Goal: Transaction & Acquisition: Purchase product/service

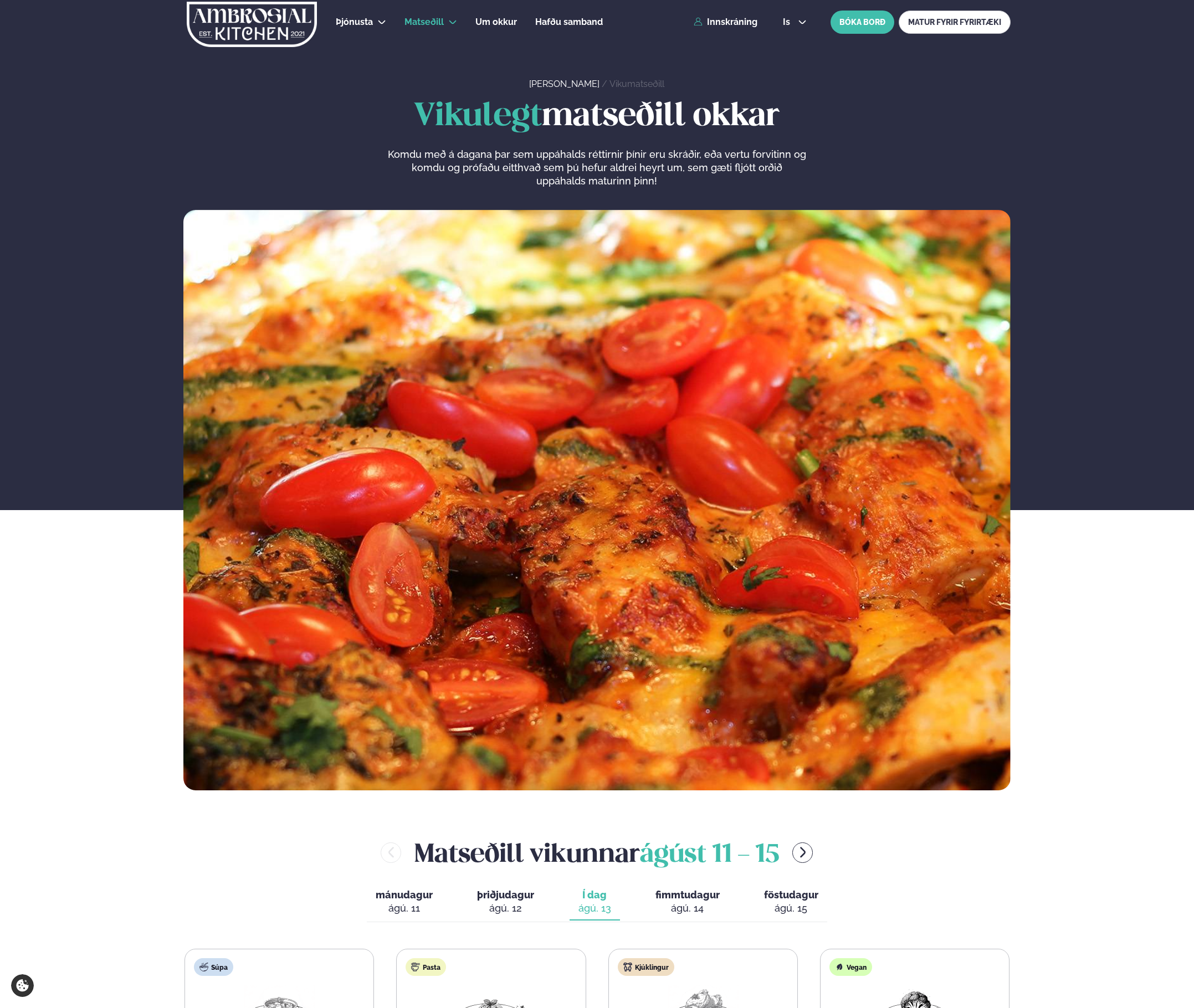
click at [736, 28] on div "Þjónusta Hádegismatur fyrir fyrirtæki Fyrirtækja veitingar Einkapartý Matseðill…" at bounding box center [597, 22] width 894 height 44
click at [734, 23] on link "Innskráning" at bounding box center [725, 23] width 63 height 10
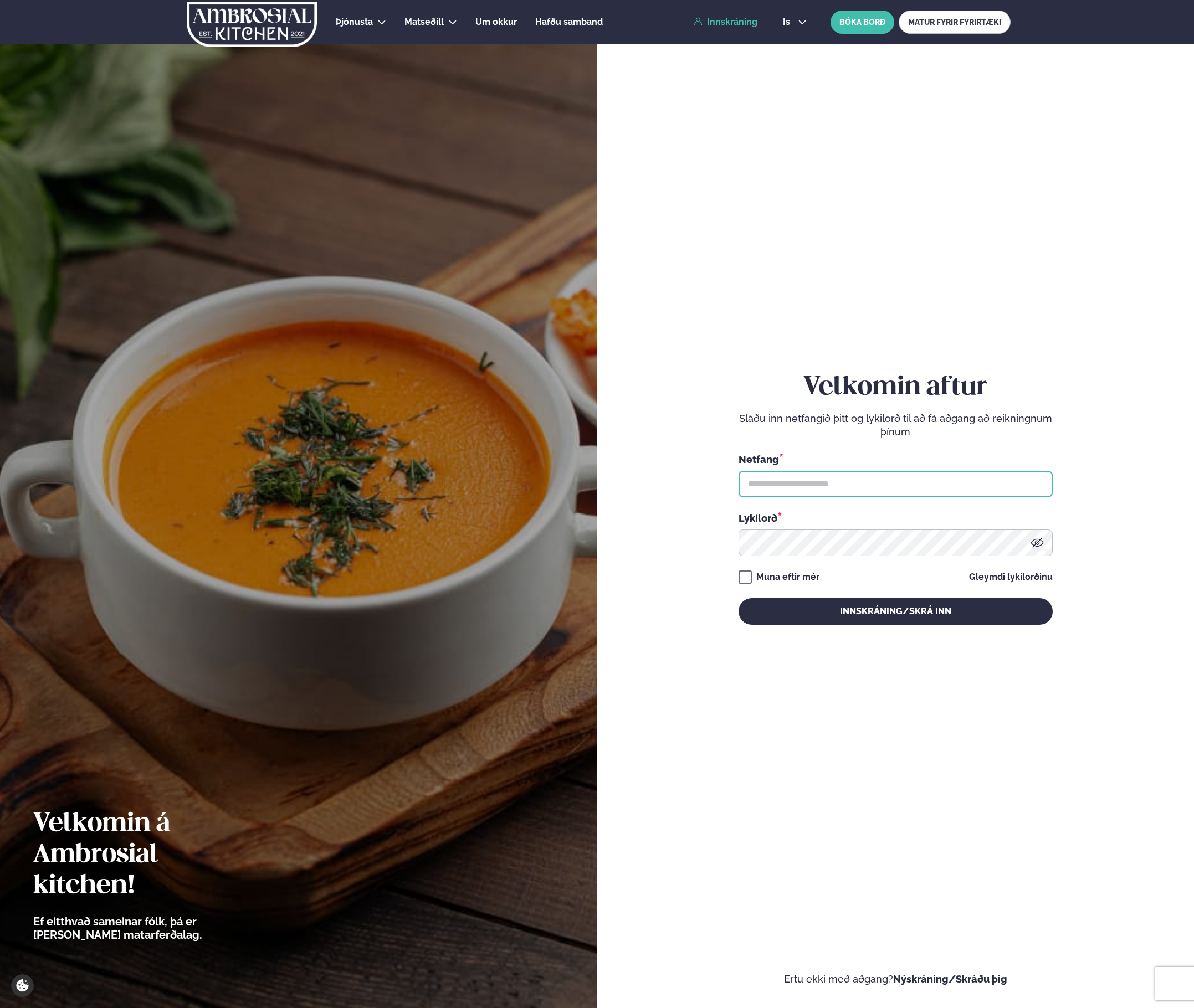
click at [784, 479] on input "text" at bounding box center [896, 484] width 314 height 27
type input "**********"
click at [739, 598] on button "Innskráning/Skrá inn" at bounding box center [896, 611] width 314 height 27
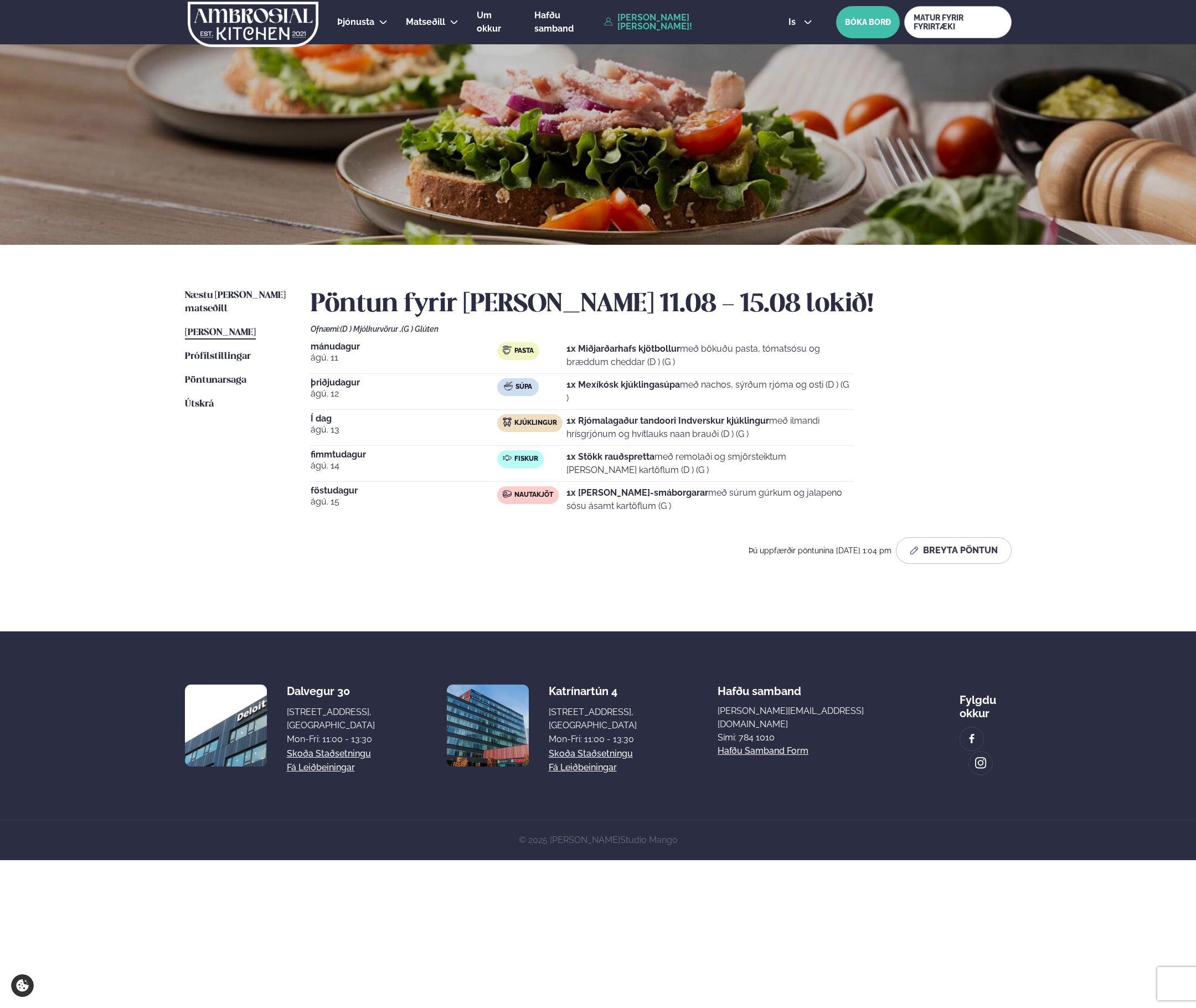
click at [244, 287] on div "Næstu [PERSON_NAME] matseðill Næsta vika [PERSON_NAME] matseðill [PERSON_NAME] …" at bounding box center [598, 438] width 894 height 387
click at [243, 291] on span "Næstu [PERSON_NAME] matseðill" at bounding box center [235, 302] width 101 height 23
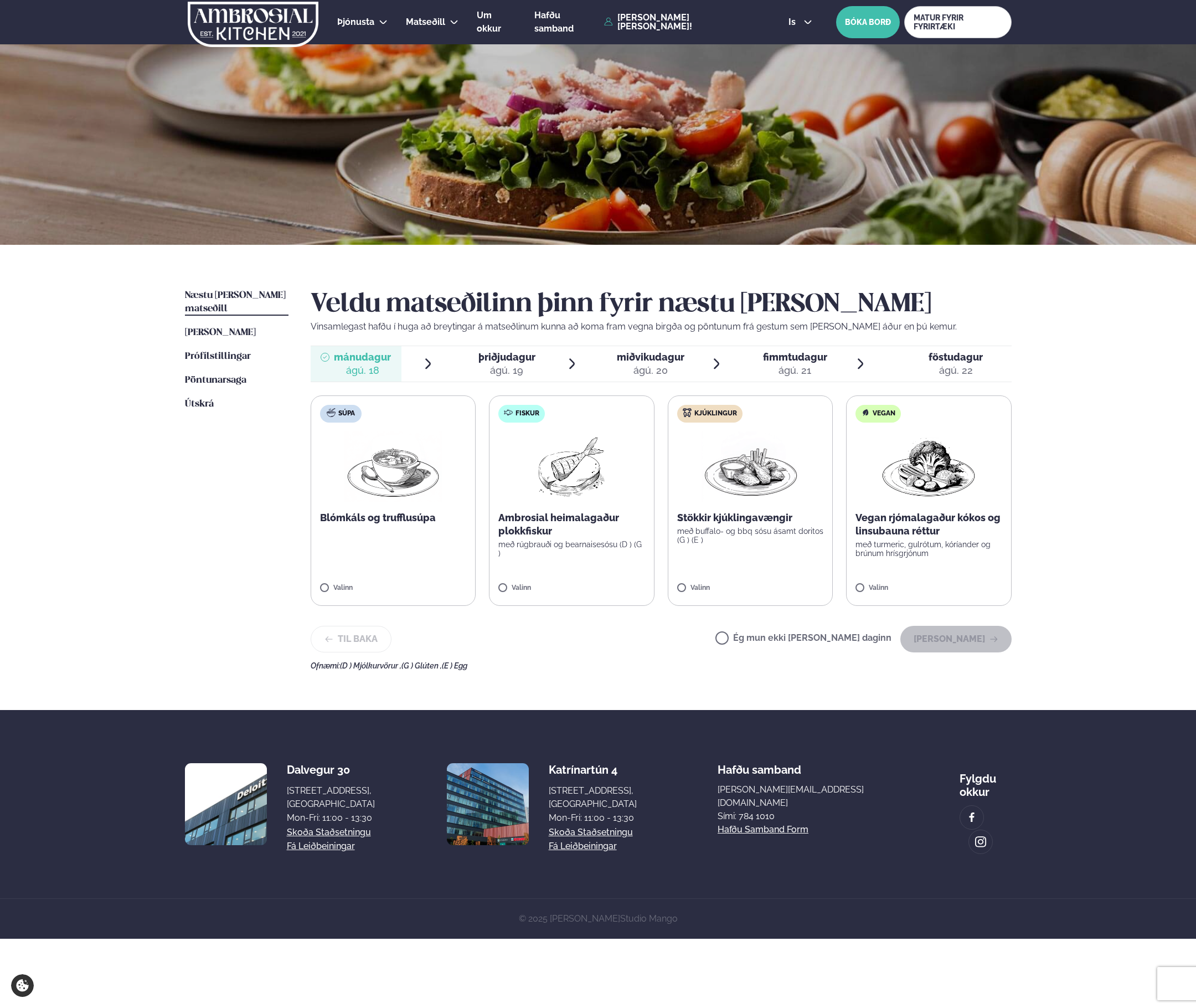
click at [561, 534] on p "Ambrosial heimalagaður plokkfiskur" at bounding box center [571, 524] width 146 height 27
click at [957, 642] on button "[PERSON_NAME]" at bounding box center [956, 639] width 111 height 27
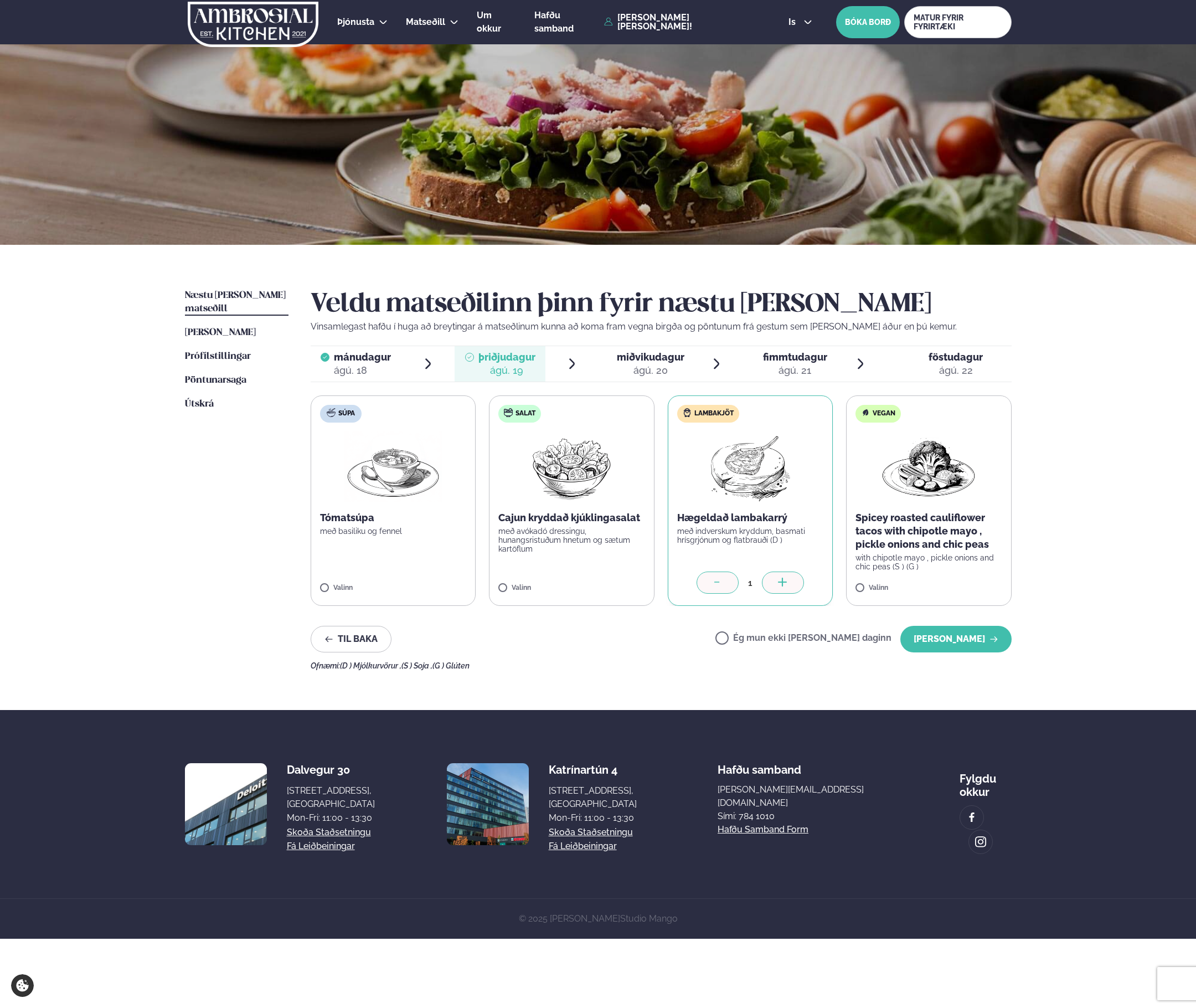
click at [959, 653] on div "Veldu matseðilinn þinn fyrir næstu [PERSON_NAME] Vinsamlegast hafðu í huga að b…" at bounding box center [661, 480] width 701 height 381
click at [948, 648] on button "[PERSON_NAME]" at bounding box center [956, 639] width 111 height 27
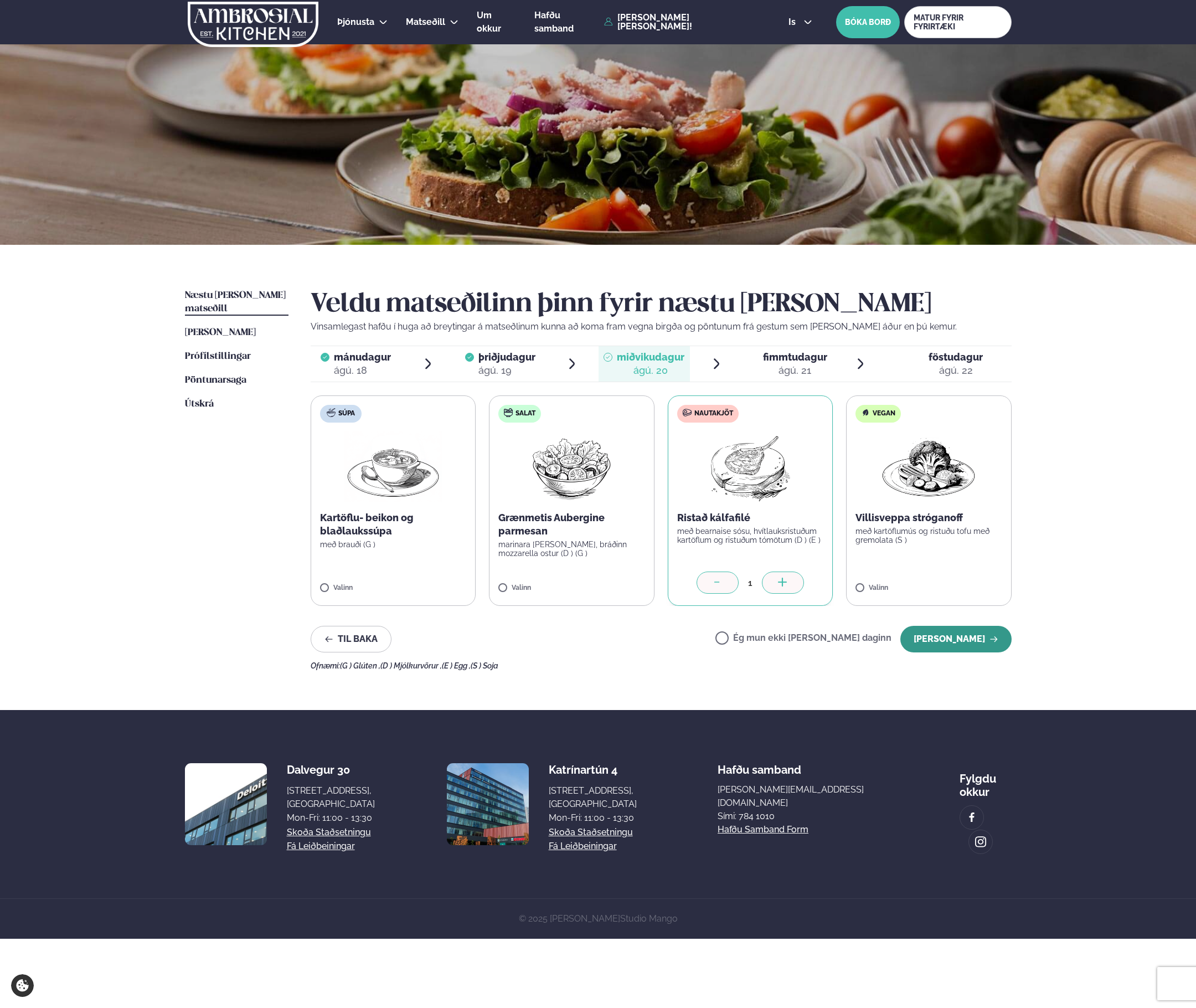
click at [946, 633] on button "[PERSON_NAME]" at bounding box center [956, 639] width 111 height 27
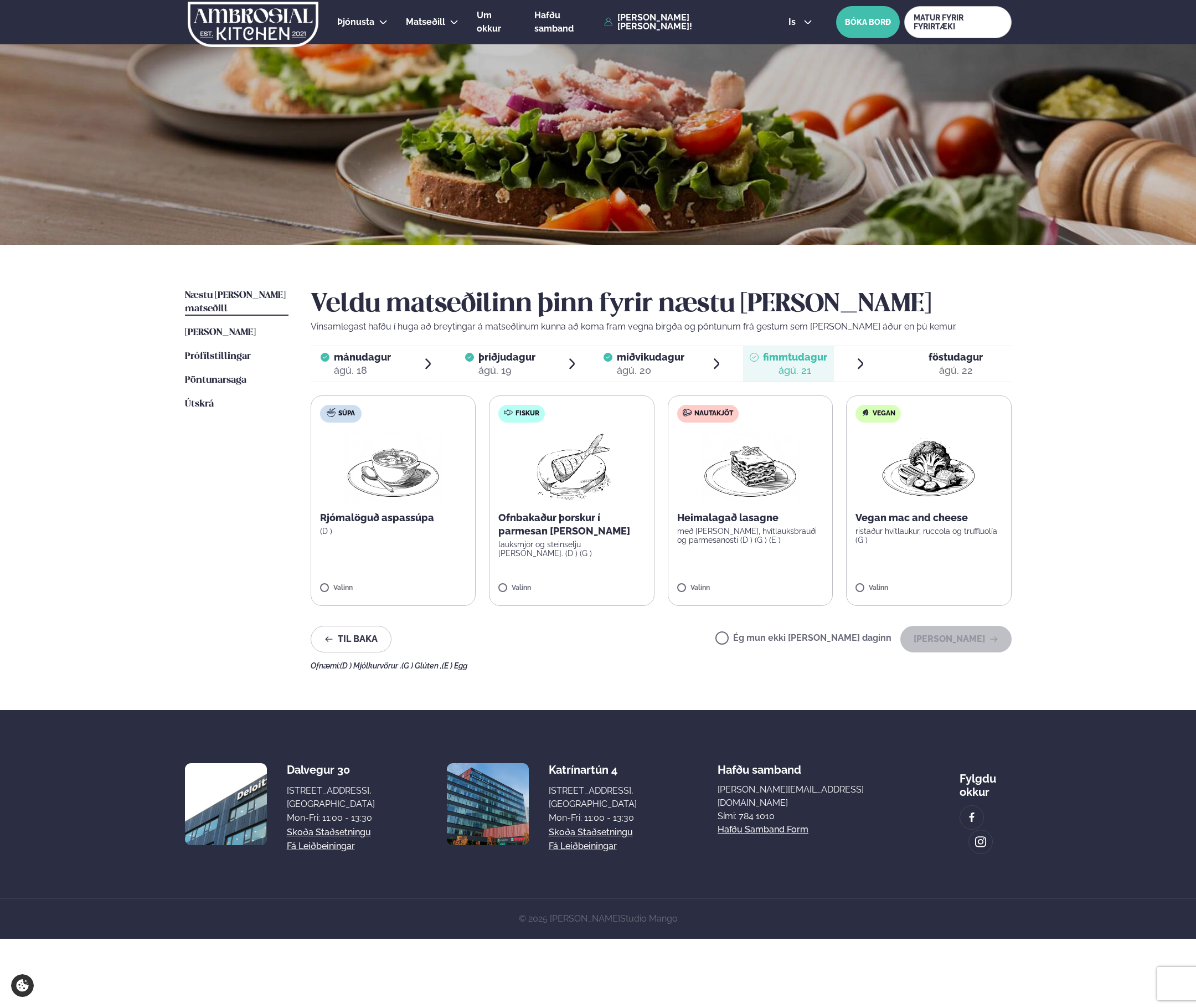
click at [698, 595] on div "Valinn" at bounding box center [751, 590] width 146 height 12
click at [688, 580] on label "Nautakjöt Heimalagað lasagne með basil pesto, hvítlauksbrauði og parmesanosti (…" at bounding box center [751, 500] width 166 height 211
click at [966, 639] on button "[PERSON_NAME]" at bounding box center [956, 639] width 111 height 27
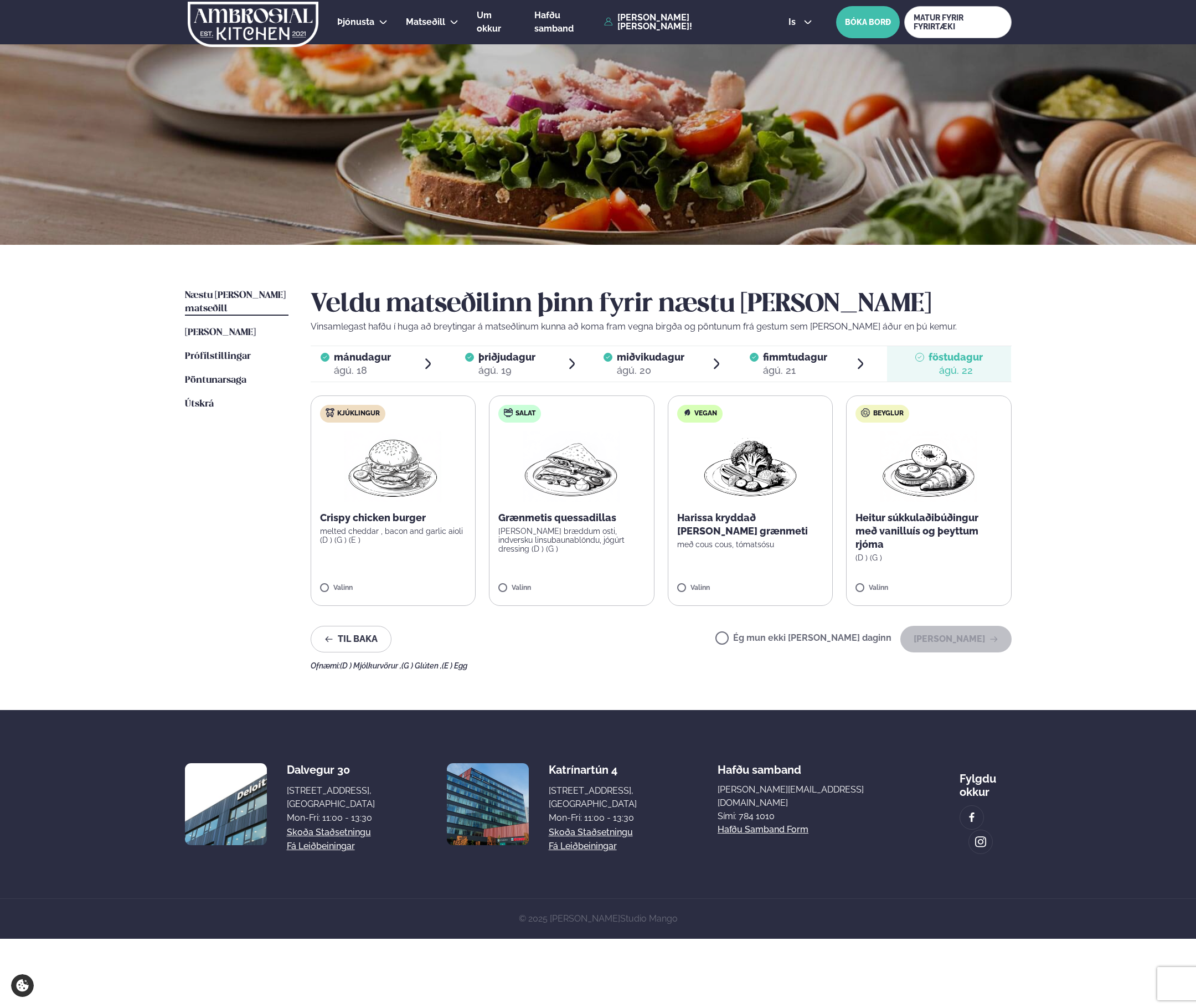
click at [358, 595] on div "Valinn" at bounding box center [393, 590] width 146 height 12
click at [961, 642] on button "[PERSON_NAME]" at bounding box center [956, 639] width 111 height 27
